Goal: Task Accomplishment & Management: Use online tool/utility

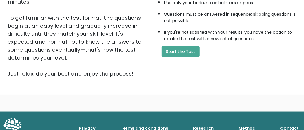
scroll to position [138, 0]
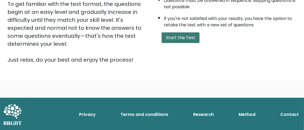
click at [167, 33] on button "Start the Test" at bounding box center [180, 38] width 38 height 11
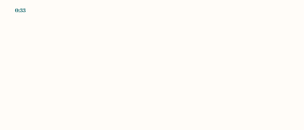
click at [199, 70] on body "0:33" at bounding box center [152, 65] width 304 height 130
click at [188, 79] on body "0:11" at bounding box center [152, 65] width 304 height 130
drag, startPoint x: 303, startPoint y: 33, endPoint x: 303, endPoint y: 36, distance: 3.2
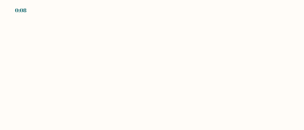
click at [303, 36] on body "0:08" at bounding box center [152, 65] width 304 height 130
